Goal: Task Accomplishment & Management: Use online tool/utility

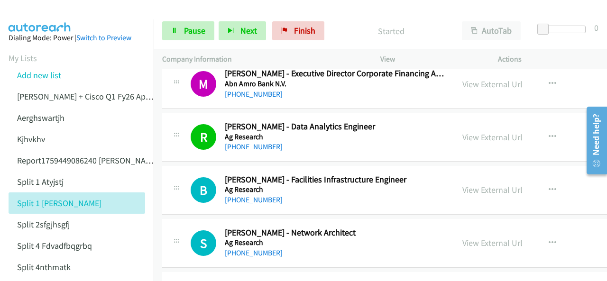
click at [51, 13] on img at bounding box center [39, 16] width 71 height 33
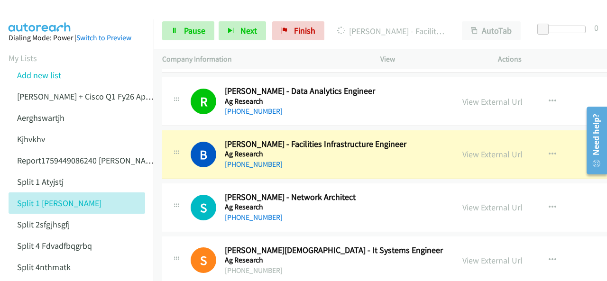
scroll to position [142, 0]
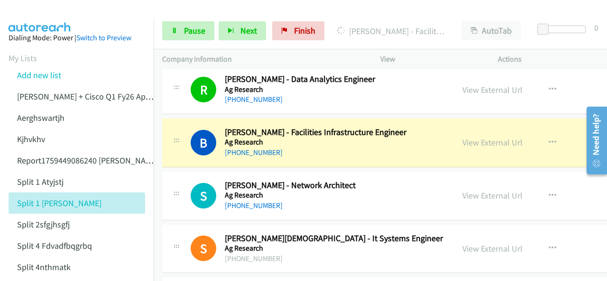
click at [19, 15] on img at bounding box center [39, 16] width 71 height 33
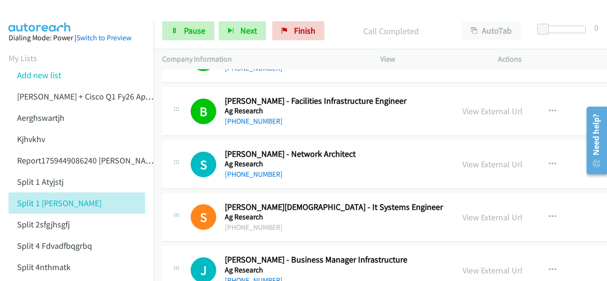
scroll to position [190, 0]
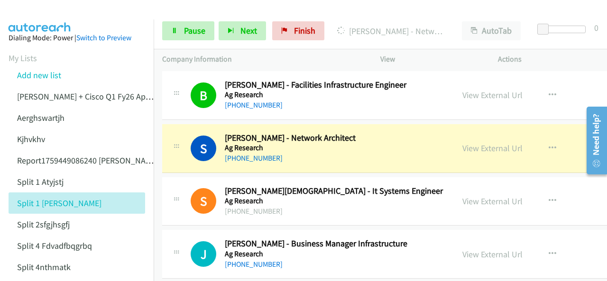
click at [37, 14] on img at bounding box center [39, 16] width 71 height 33
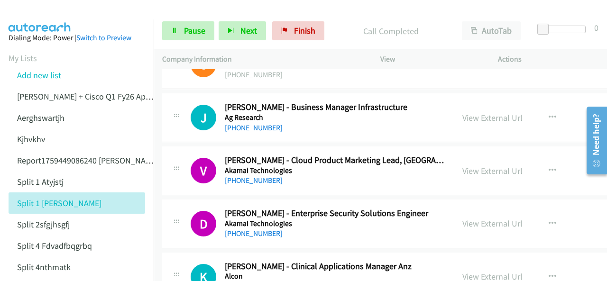
scroll to position [332, 0]
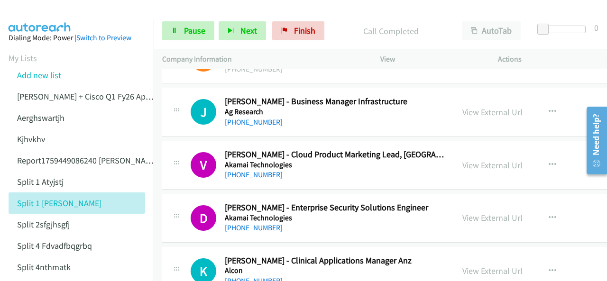
click at [50, 14] on img at bounding box center [39, 16] width 71 height 33
click at [25, 15] on img at bounding box center [39, 16] width 71 height 33
click at [40, 9] on img at bounding box center [39, 16] width 71 height 33
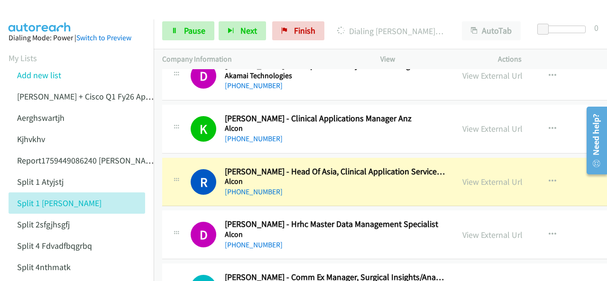
scroll to position [521, 0]
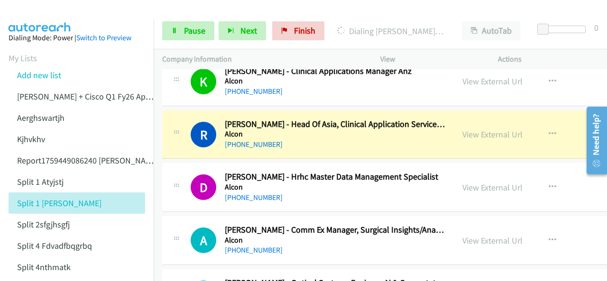
click at [53, 8] on img at bounding box center [39, 16] width 71 height 33
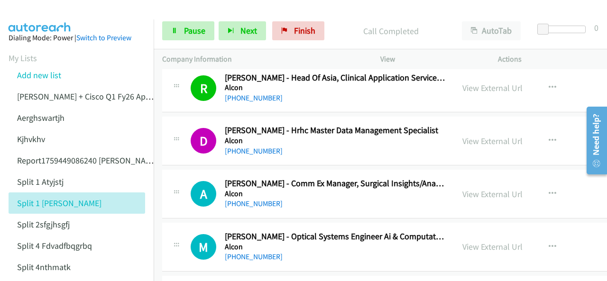
scroll to position [616, 0]
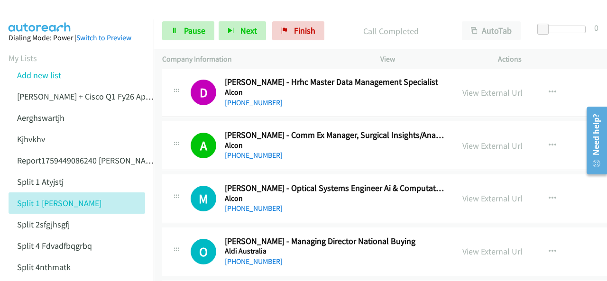
click at [37, 10] on img at bounding box center [39, 16] width 71 height 33
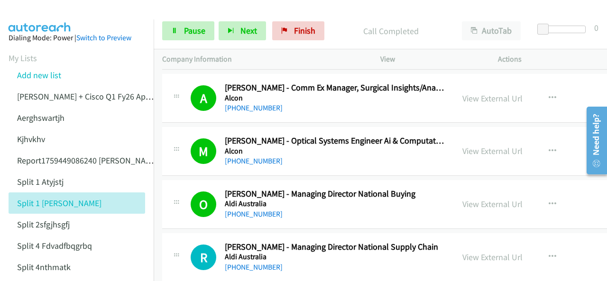
click at [39, 13] on img at bounding box center [39, 16] width 71 height 33
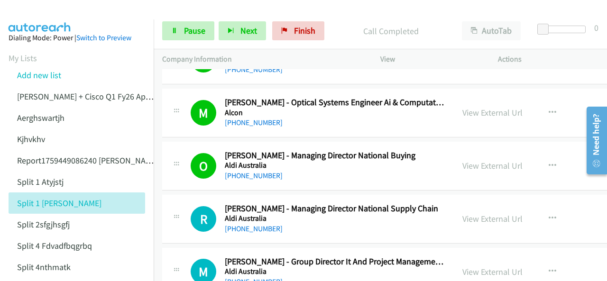
scroll to position [758, 0]
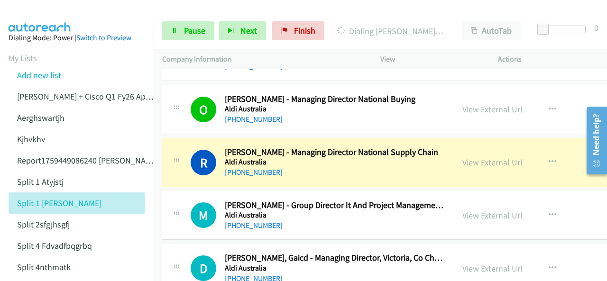
click at [51, 16] on img at bounding box center [39, 16] width 71 height 33
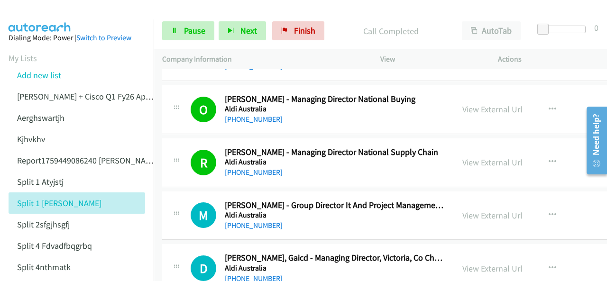
click at [40, 16] on img at bounding box center [39, 16] width 71 height 33
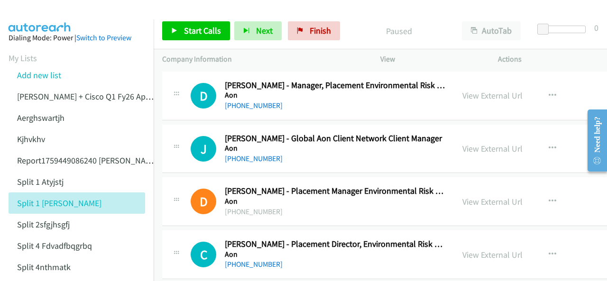
scroll to position [2180, 0]
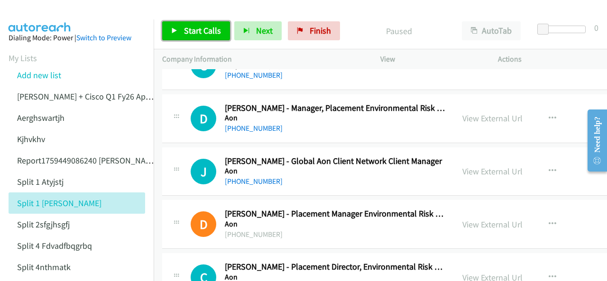
click at [195, 30] on span "Start Calls" at bounding box center [202, 30] width 37 height 11
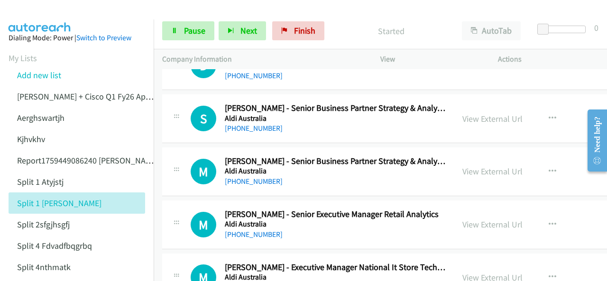
scroll to position [948, 0]
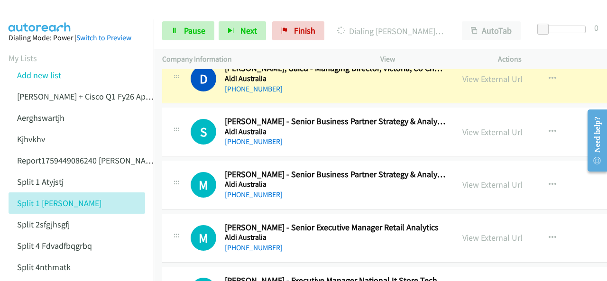
click at [33, 15] on img at bounding box center [39, 16] width 71 height 33
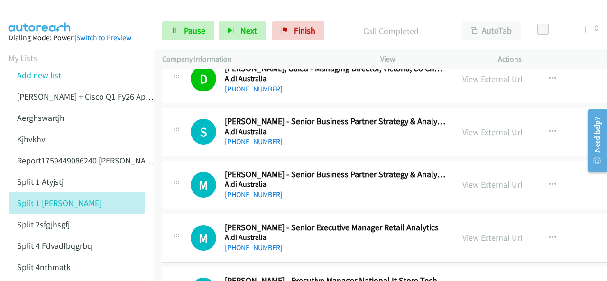
click at [36, 20] on aside "Dialing Mode: Power | Switch to Preview My Lists Add new list [PERSON_NAME] + C…" at bounding box center [77, 228] width 154 height 418
click at [44, 20] on aside "Dialing Mode: Power | Switch to Preview My Lists Add new list [PERSON_NAME] + C…" at bounding box center [77, 228] width 154 height 418
drag, startPoint x: 44, startPoint y: 17, endPoint x: 347, endPoint y: 169, distance: 339.7
click at [44, 17] on img at bounding box center [39, 16] width 71 height 33
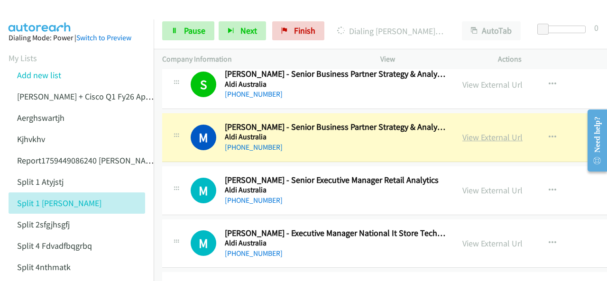
click at [469, 134] on link "View External Url" at bounding box center [492, 137] width 60 height 11
drag, startPoint x: 73, startPoint y: 16, endPoint x: 82, endPoint y: 1, distance: 17.4
click at [73, 16] on img at bounding box center [39, 16] width 71 height 33
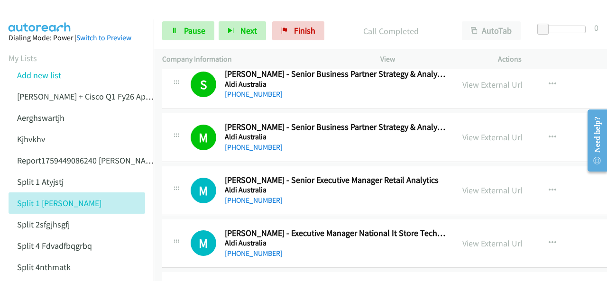
scroll to position [1043, 0]
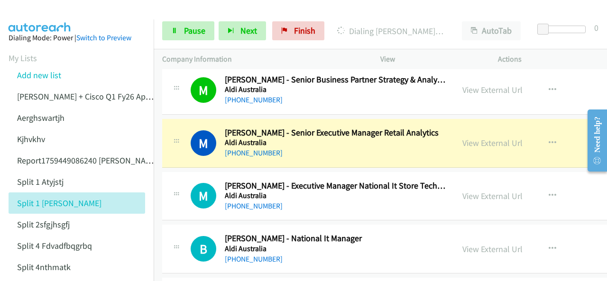
click at [51, 19] on aside "Dialing Mode: Power | Switch to Preview My Lists Add new list [PERSON_NAME] + C…" at bounding box center [77, 228] width 154 height 418
click at [51, 11] on img at bounding box center [39, 16] width 71 height 33
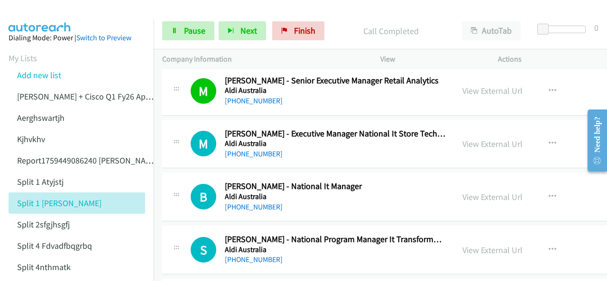
scroll to position [1090, 0]
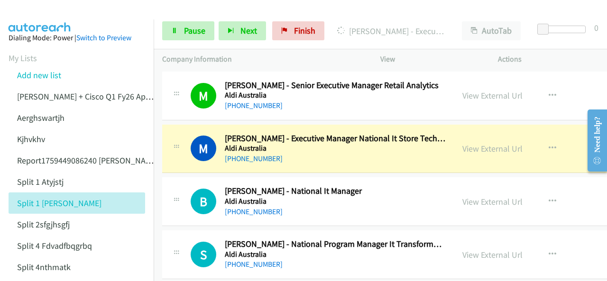
click at [39, 11] on img at bounding box center [39, 16] width 71 height 33
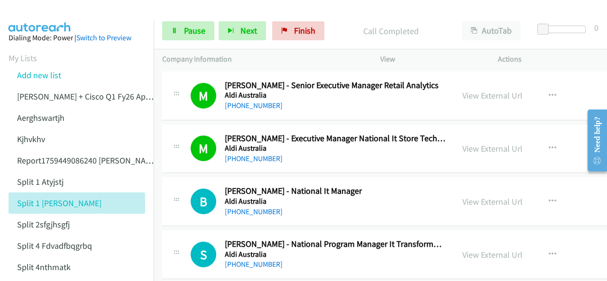
scroll to position [1137, 0]
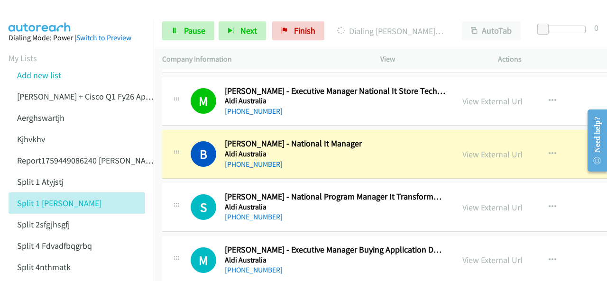
click at [22, 10] on img at bounding box center [39, 16] width 71 height 33
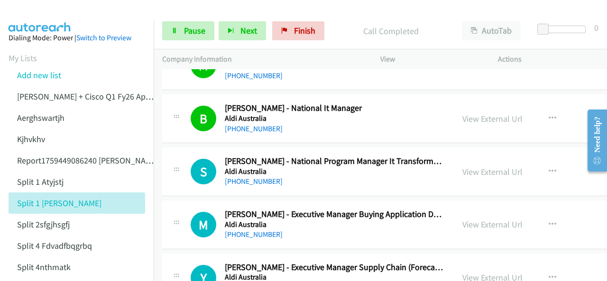
scroll to position [1185, 0]
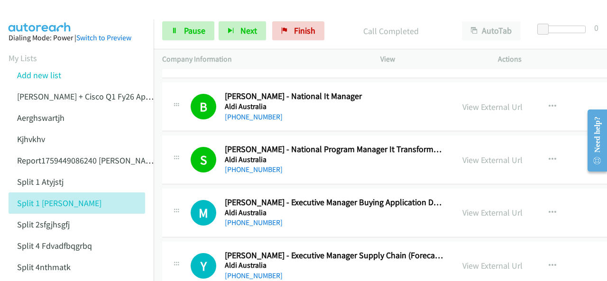
click at [67, 25] on aside "Dialing Mode: Power | Switch to Preview My Lists Add new list [PERSON_NAME] + C…" at bounding box center [77, 228] width 154 height 418
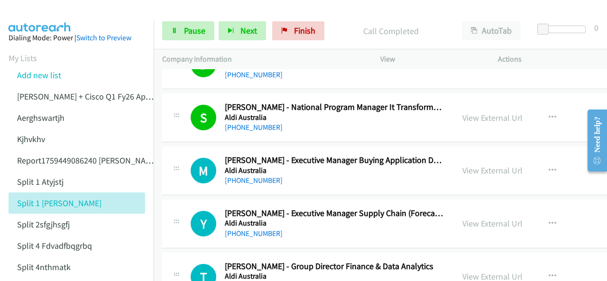
scroll to position [1232, 0]
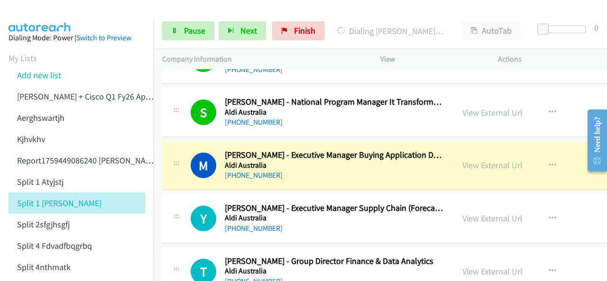
click at [16, 8] on img at bounding box center [39, 16] width 71 height 33
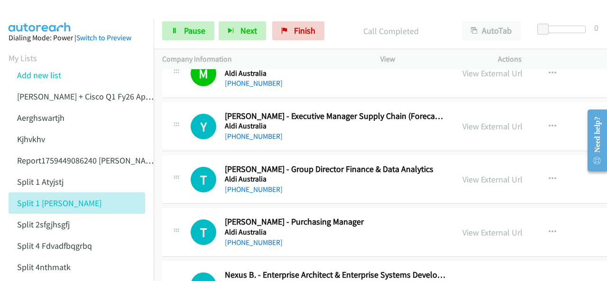
scroll to position [1327, 0]
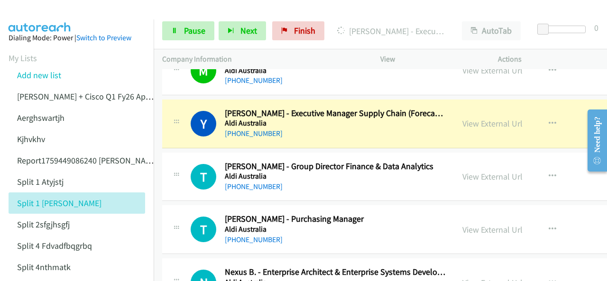
click at [44, 8] on img at bounding box center [39, 16] width 71 height 33
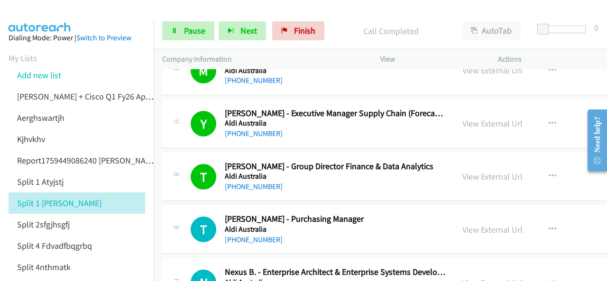
click at [26, 13] on img at bounding box center [39, 16] width 71 height 33
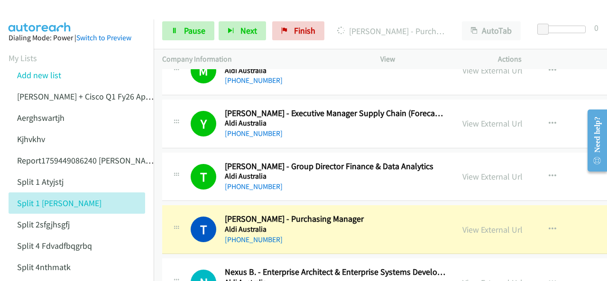
click at [48, 16] on img at bounding box center [39, 16] width 71 height 33
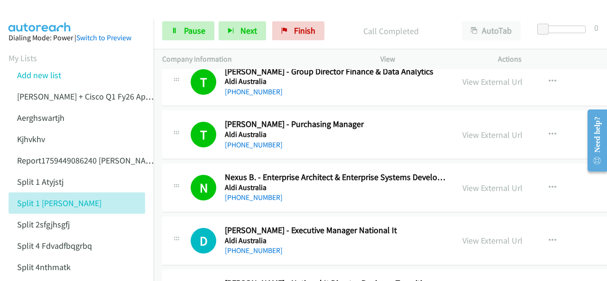
scroll to position [1469, 0]
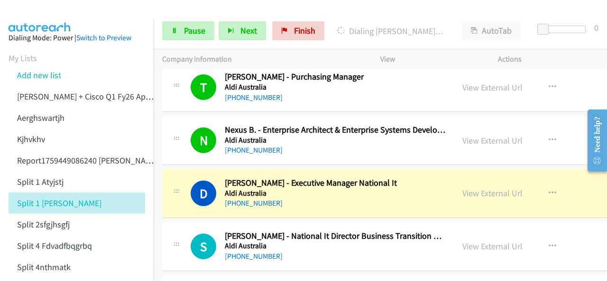
click at [35, 13] on img at bounding box center [39, 16] width 71 height 33
click at [34, 12] on img at bounding box center [39, 16] width 71 height 33
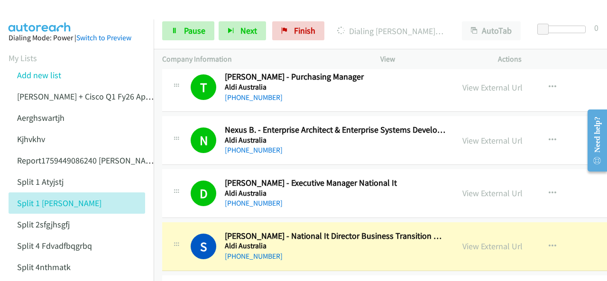
click at [54, 17] on img at bounding box center [39, 16] width 71 height 33
click at [466, 244] on link "View External Url" at bounding box center [492, 246] width 60 height 11
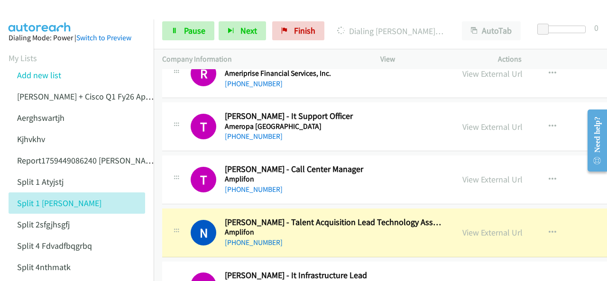
scroll to position [1896, 0]
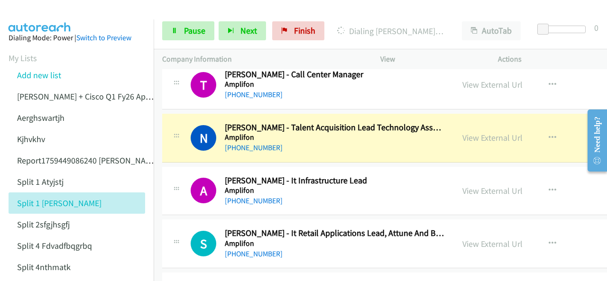
click at [27, 13] on img at bounding box center [39, 16] width 71 height 33
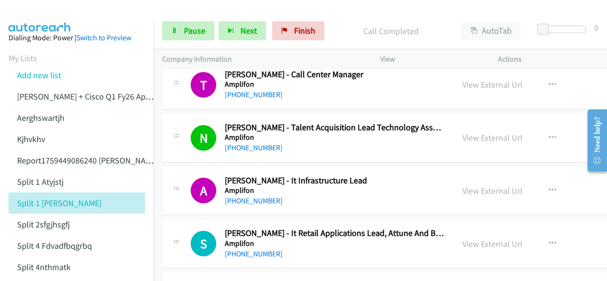
scroll to position [1943, 0]
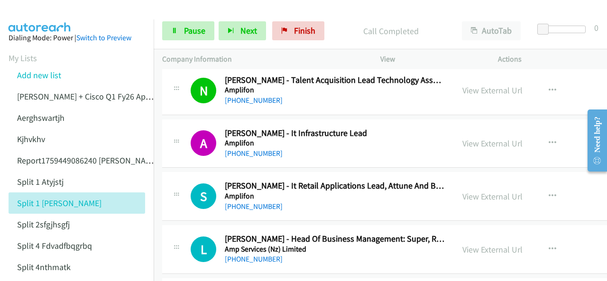
click at [40, 13] on img at bounding box center [39, 16] width 71 height 33
click at [33, 13] on img at bounding box center [39, 16] width 71 height 33
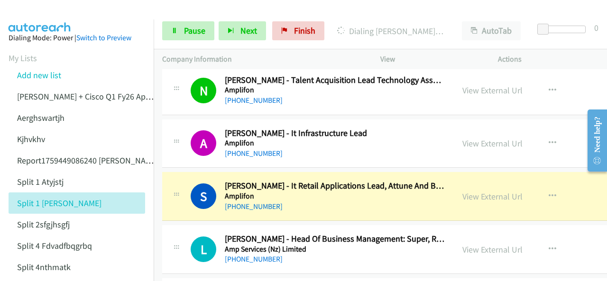
click at [35, 10] on img at bounding box center [39, 16] width 71 height 33
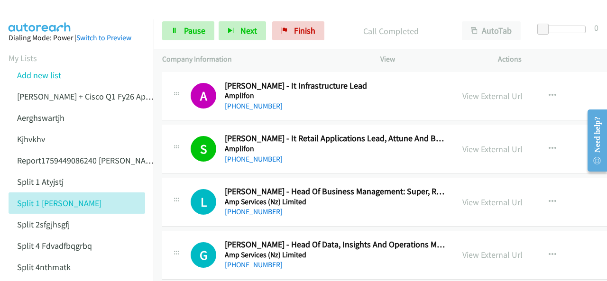
scroll to position [2038, 0]
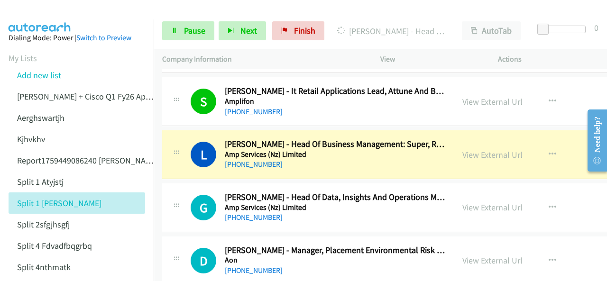
click at [41, 15] on img at bounding box center [39, 16] width 71 height 33
click at [64, 11] on img at bounding box center [39, 16] width 71 height 33
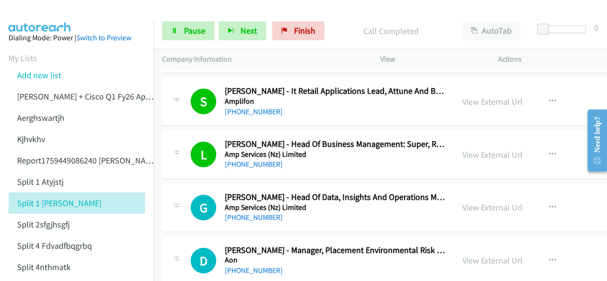
scroll to position [2085, 0]
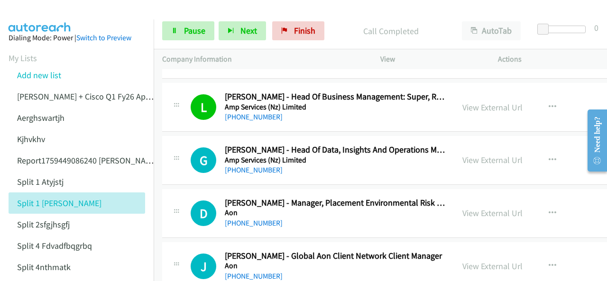
click at [256, 210] on h5 "Aon" at bounding box center [335, 212] width 220 height 9
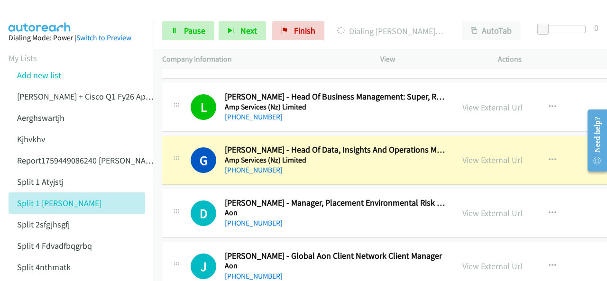
click at [54, 10] on img at bounding box center [39, 16] width 71 height 33
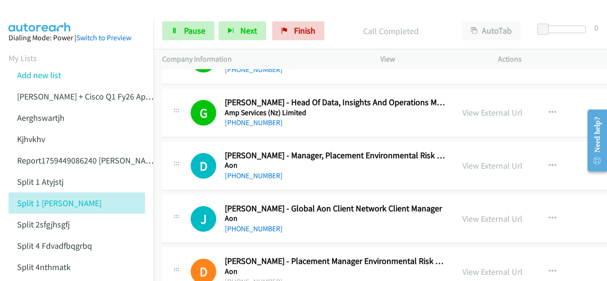
click at [52, 11] on img at bounding box center [39, 16] width 71 height 33
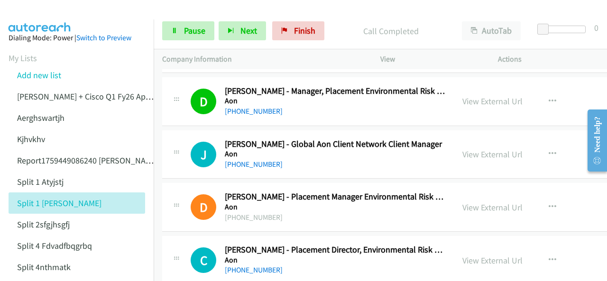
scroll to position [2227, 0]
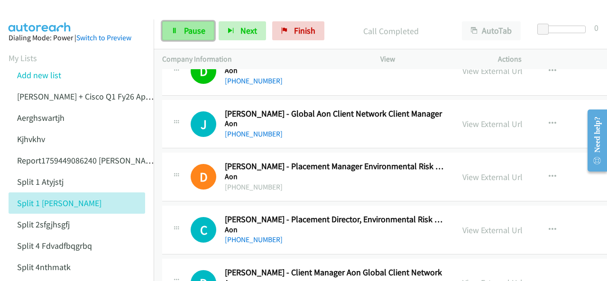
click at [177, 28] on icon at bounding box center [174, 31] width 7 height 7
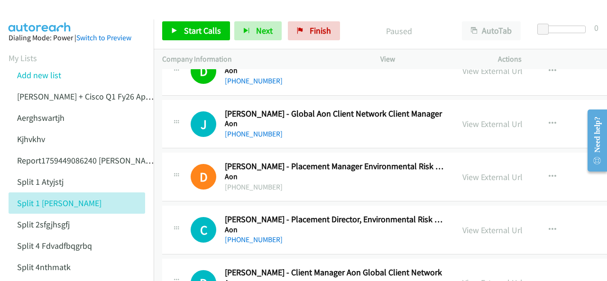
drag, startPoint x: 33, startPoint y: 16, endPoint x: 41, endPoint y: 17, distance: 7.6
click at [34, 16] on img at bounding box center [39, 16] width 71 height 33
click at [238, 129] on link "[PHONE_NUMBER]" at bounding box center [254, 133] width 58 height 9
drag, startPoint x: 54, startPoint y: 17, endPoint x: 54, endPoint y: 2, distance: 14.7
click at [54, 17] on img at bounding box center [39, 16] width 71 height 33
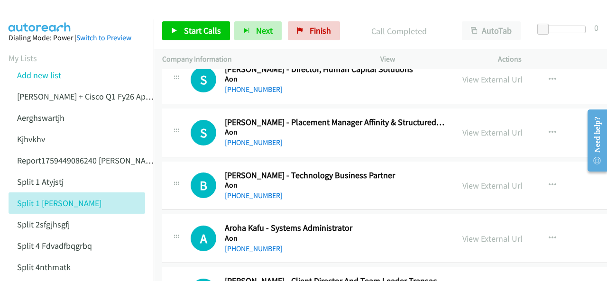
scroll to position [2796, 0]
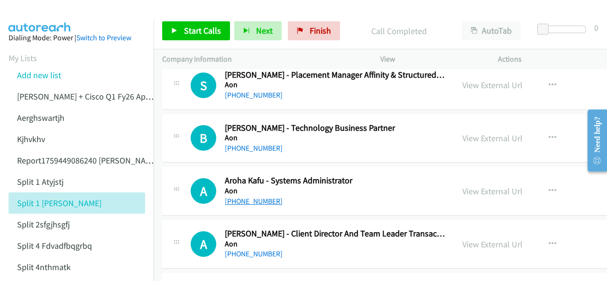
click at [244, 197] on link "[PHONE_NUMBER]" at bounding box center [254, 201] width 58 height 9
